Goal: Information Seeking & Learning: Learn about a topic

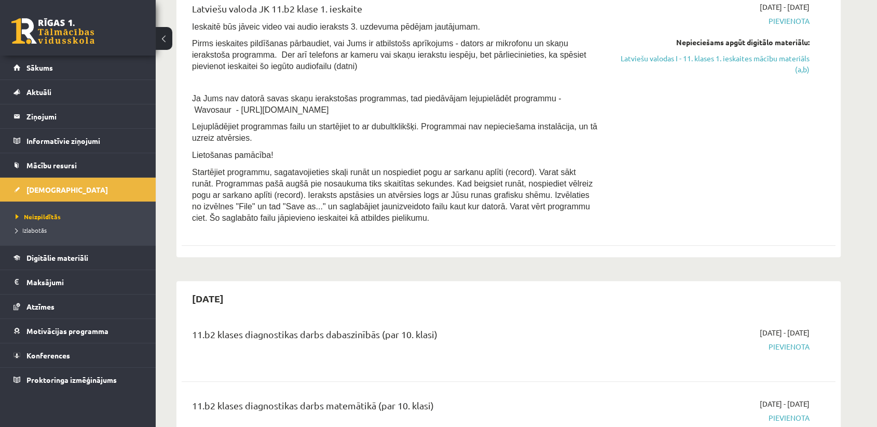
scroll to position [403, 0]
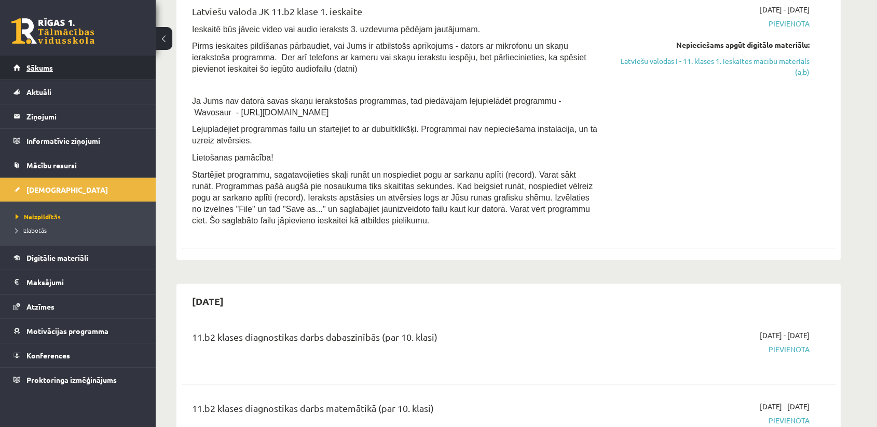
click at [132, 63] on link "Sākums" at bounding box center [77, 68] width 129 height 24
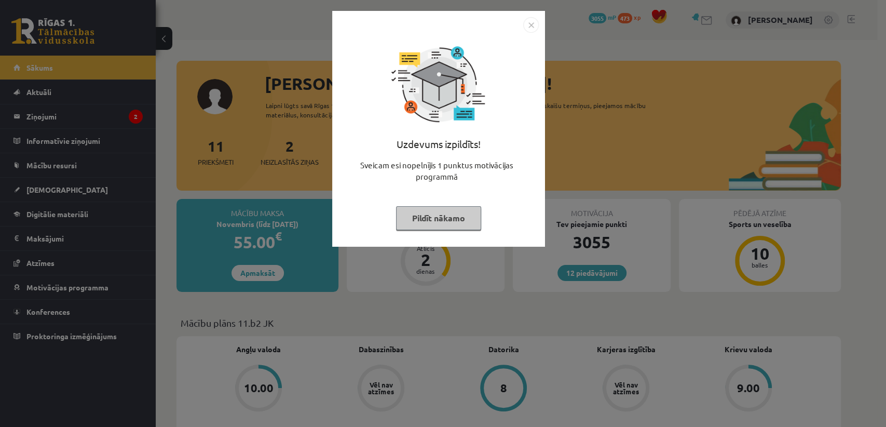
click at [535, 24] on img "Close" at bounding box center [531, 25] width 16 height 16
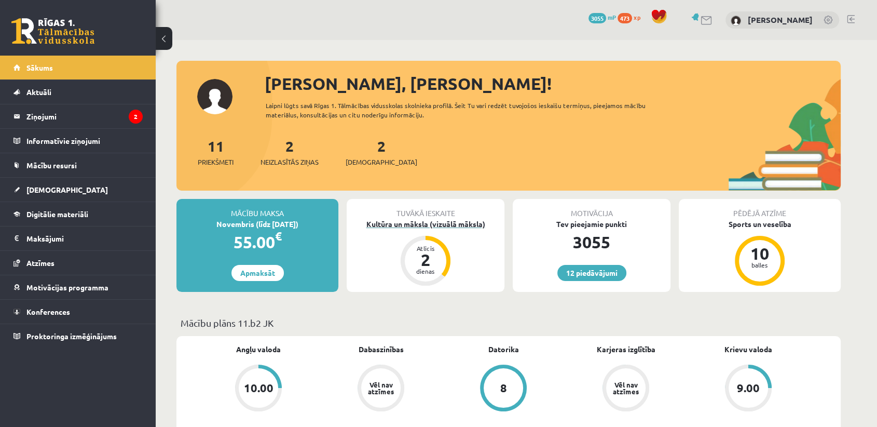
scroll to position [58, 0]
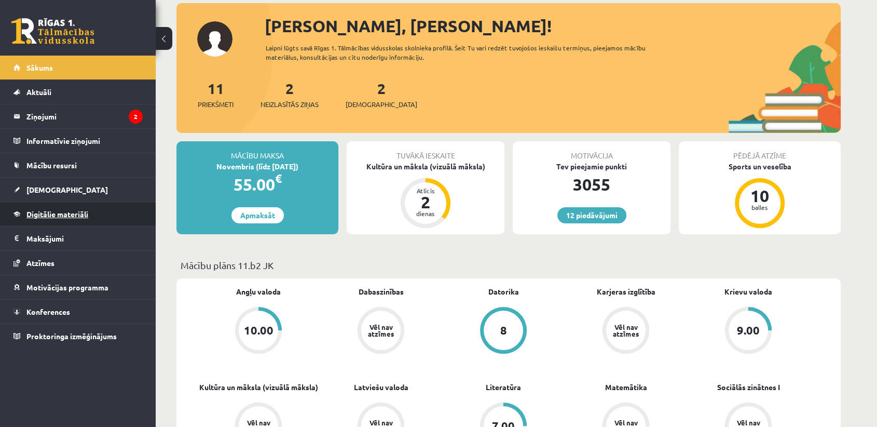
click at [124, 218] on link "Digitālie materiāli" at bounding box center [77, 214] width 129 height 24
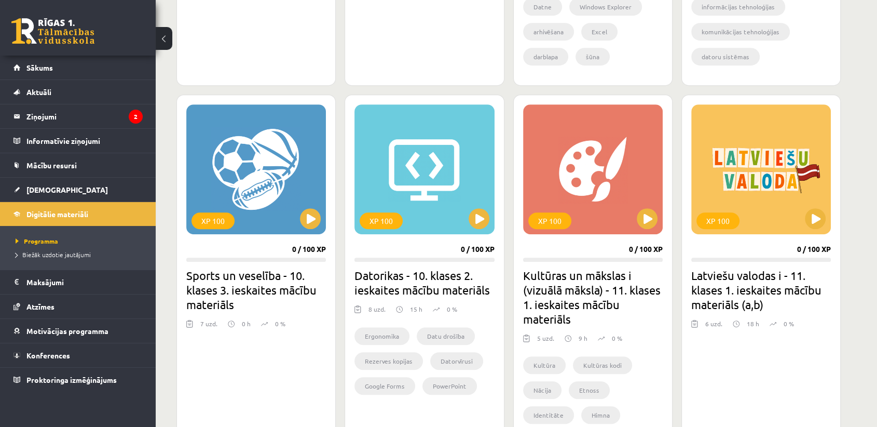
scroll to position [577, 0]
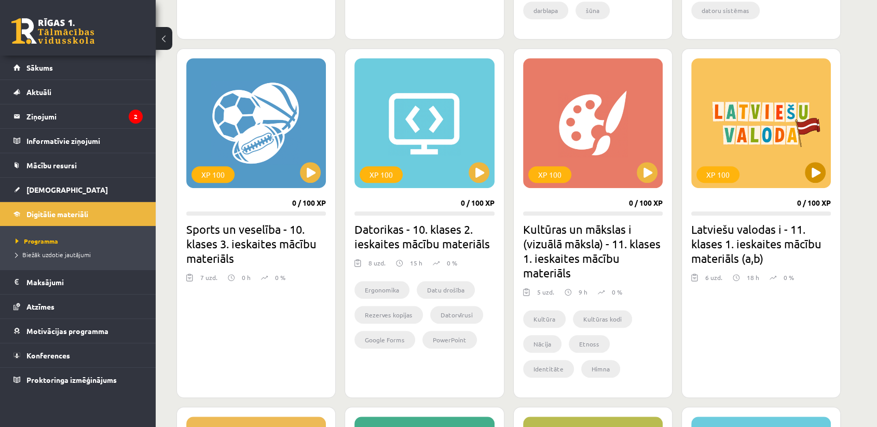
click at [767, 171] on div "XP 100" at bounding box center [762, 123] width 140 height 130
click at [796, 162] on div "XP 100" at bounding box center [762, 123] width 140 height 130
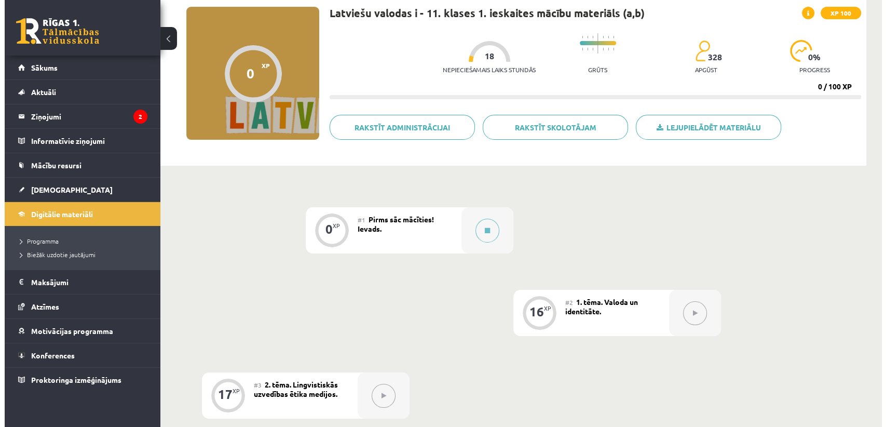
scroll to position [115, 0]
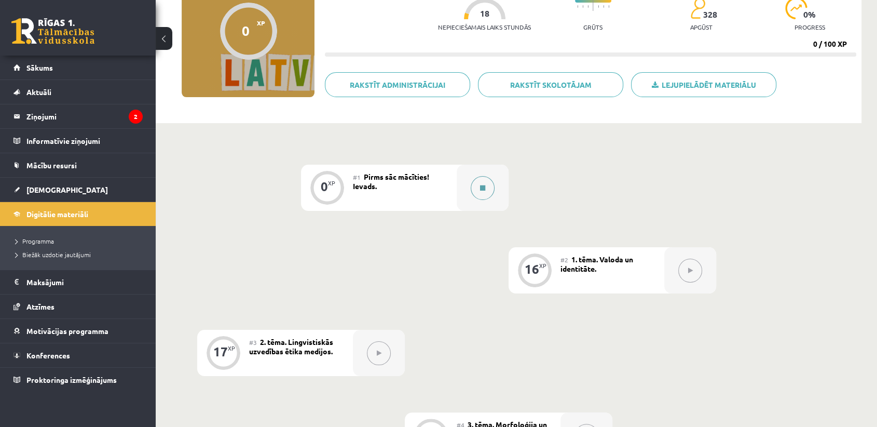
click at [484, 181] on button at bounding box center [483, 188] width 24 height 24
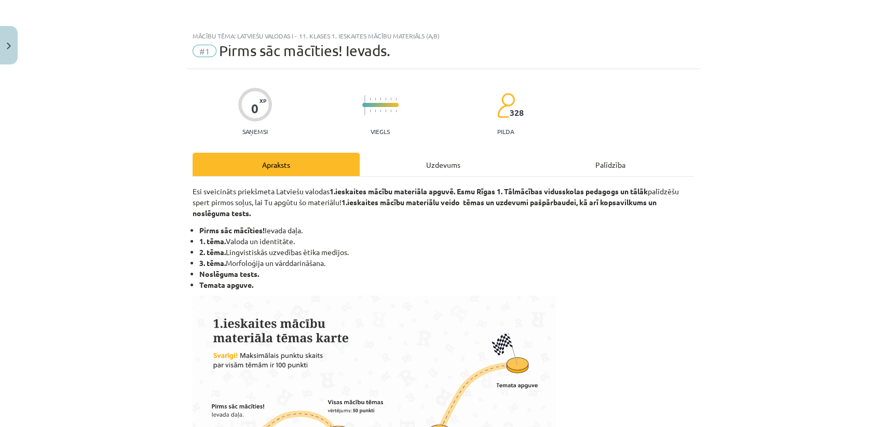
click at [484, 167] on div "Uzdevums" at bounding box center [443, 164] width 167 height 23
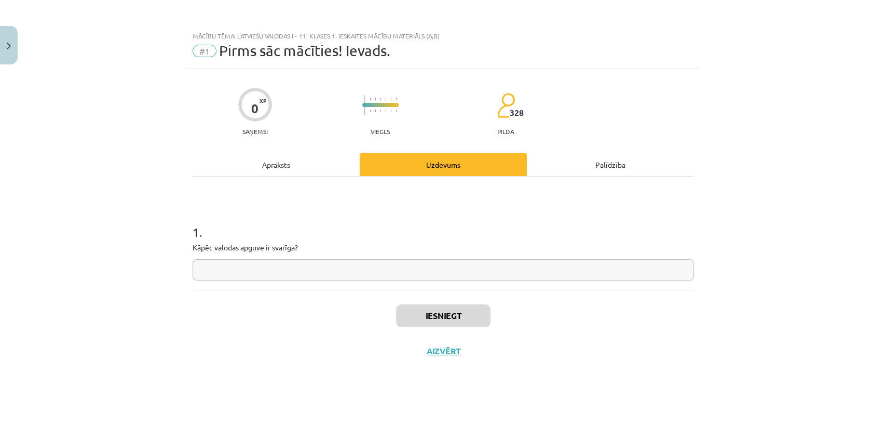
click at [331, 166] on div "Apraksts" at bounding box center [276, 164] width 167 height 23
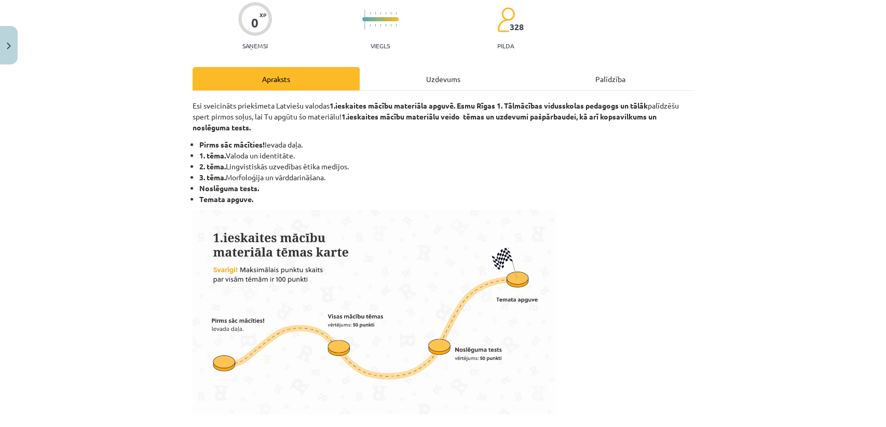
scroll to position [65, 0]
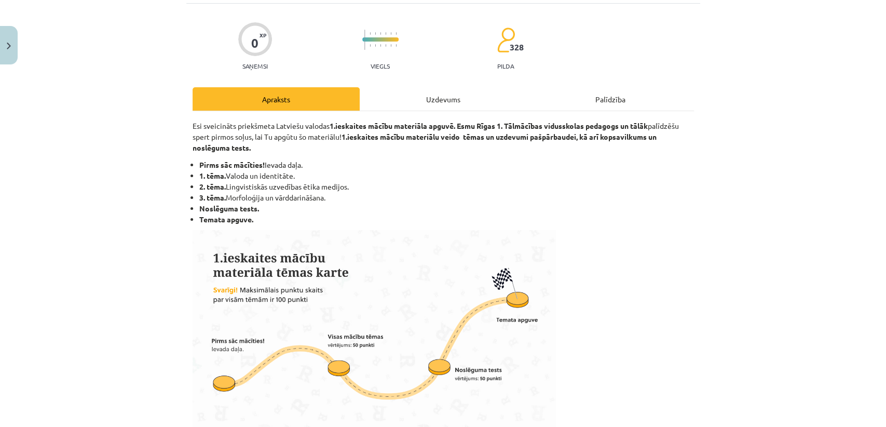
click at [404, 99] on div "Uzdevums" at bounding box center [443, 98] width 167 height 23
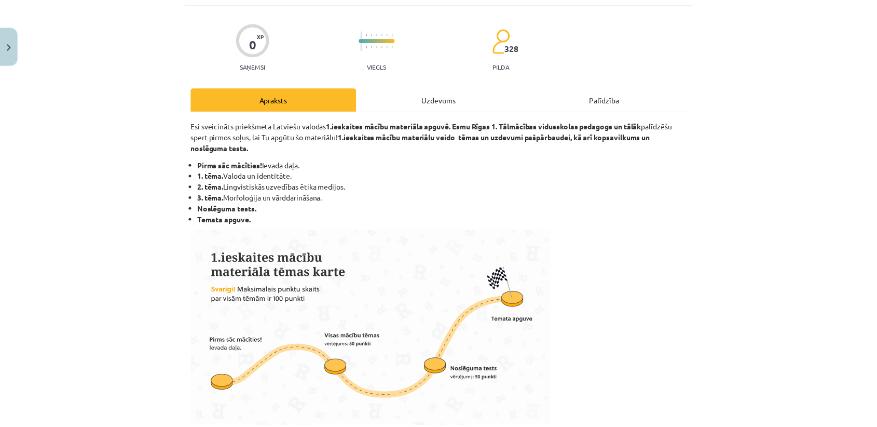
scroll to position [0, 0]
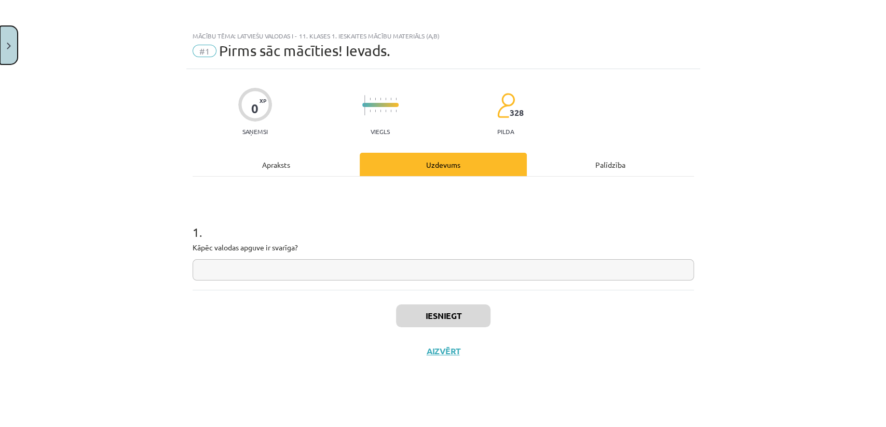
click at [8, 31] on button "Close" at bounding box center [9, 45] width 18 height 38
